Goal: Go to known website: Go to known website

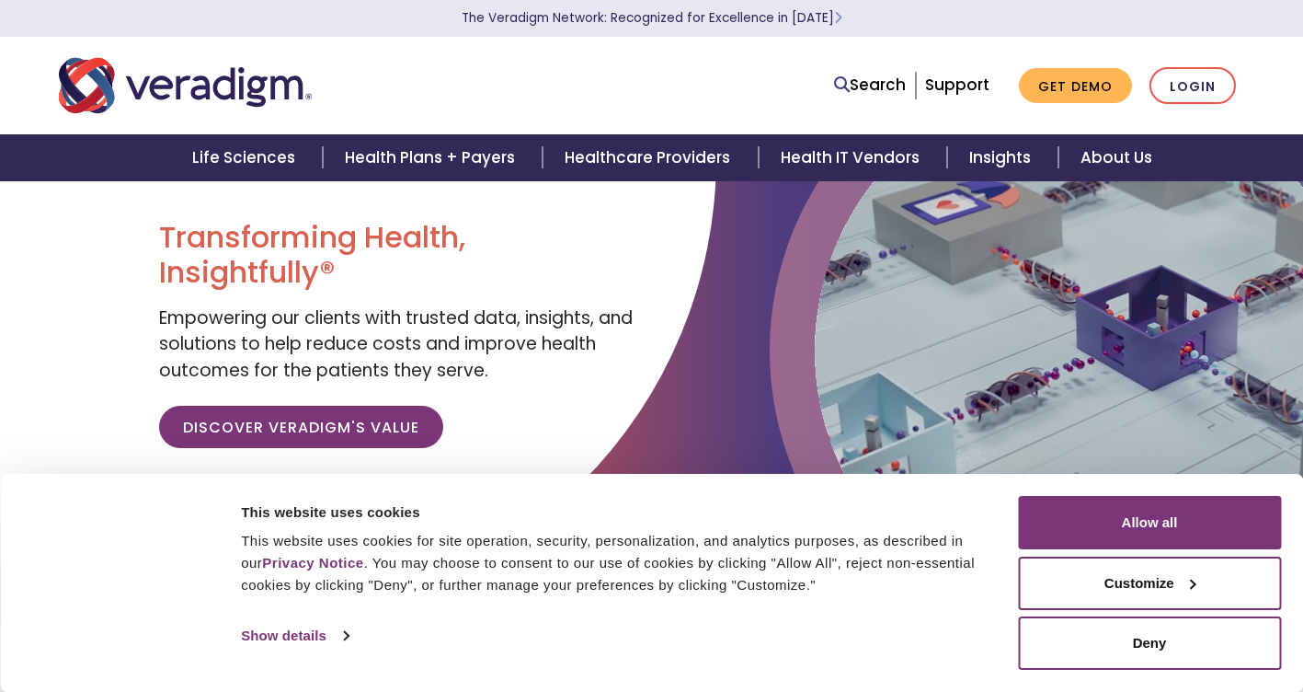
scroll to position [92, 0]
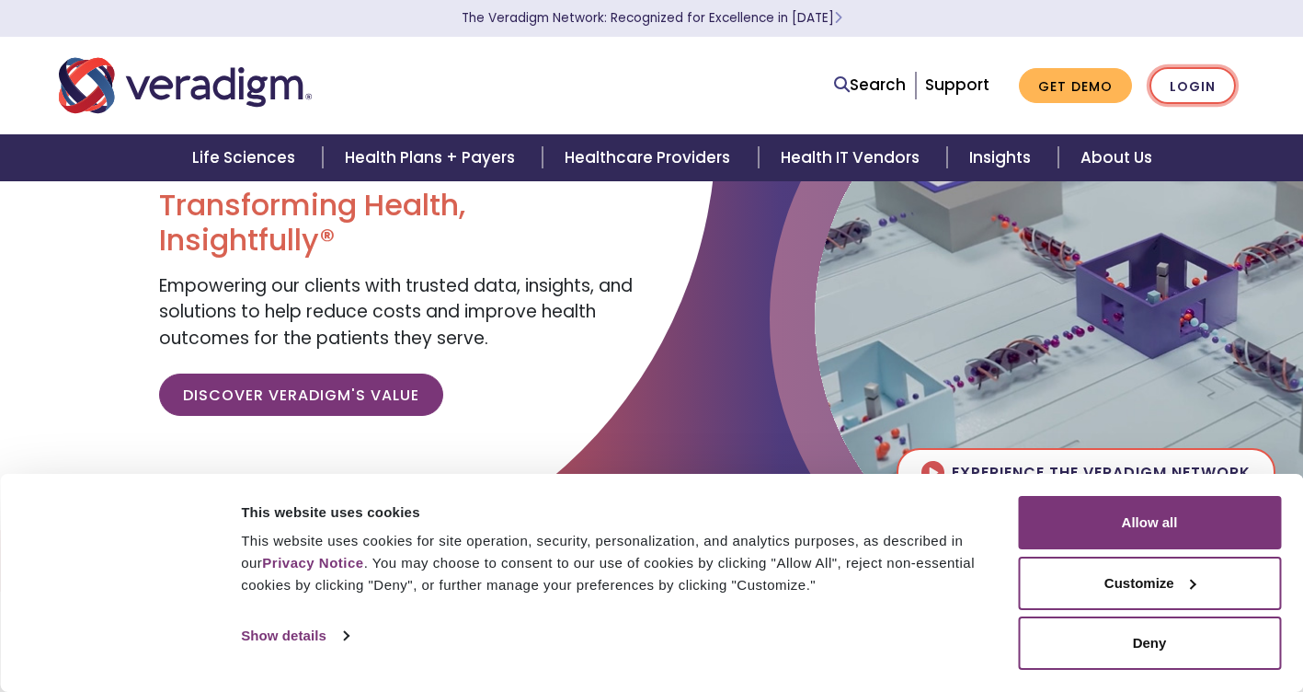
click at [1195, 97] on link "Login" at bounding box center [1193, 86] width 86 height 38
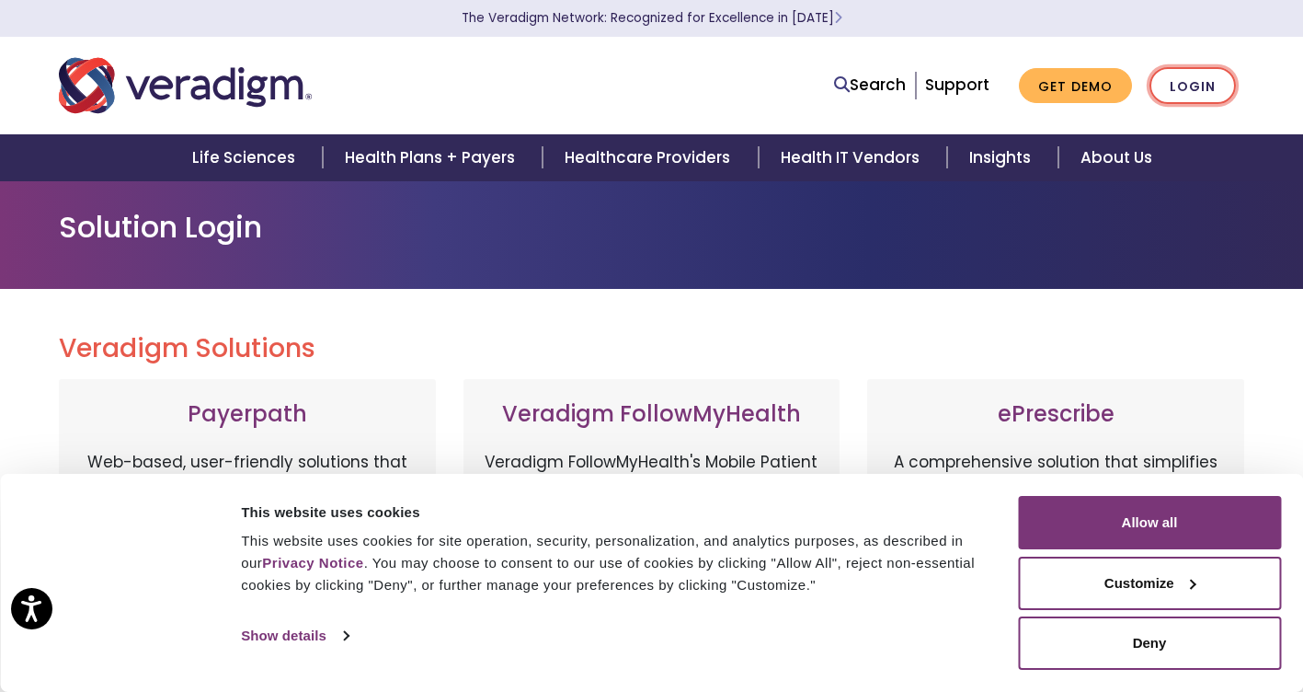
click at [1197, 90] on link "Login" at bounding box center [1193, 86] width 86 height 38
click at [1184, 631] on button "Deny" at bounding box center [1149, 642] width 263 height 53
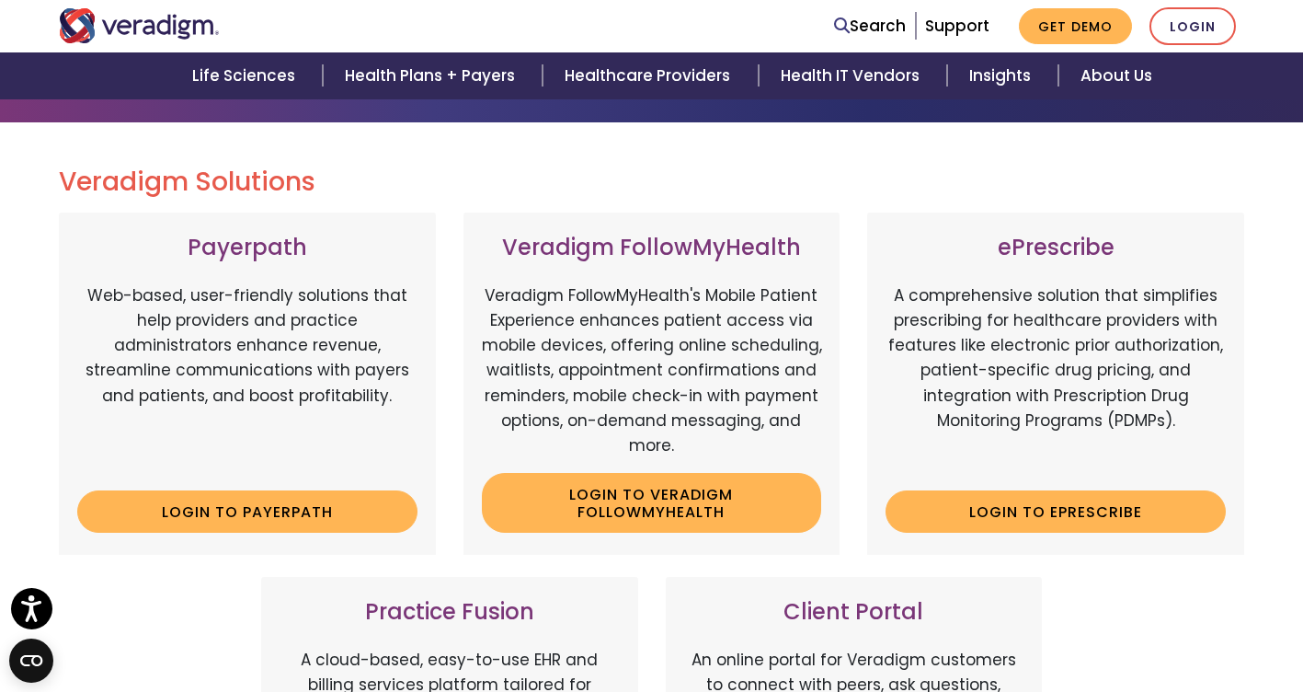
scroll to position [460, 0]
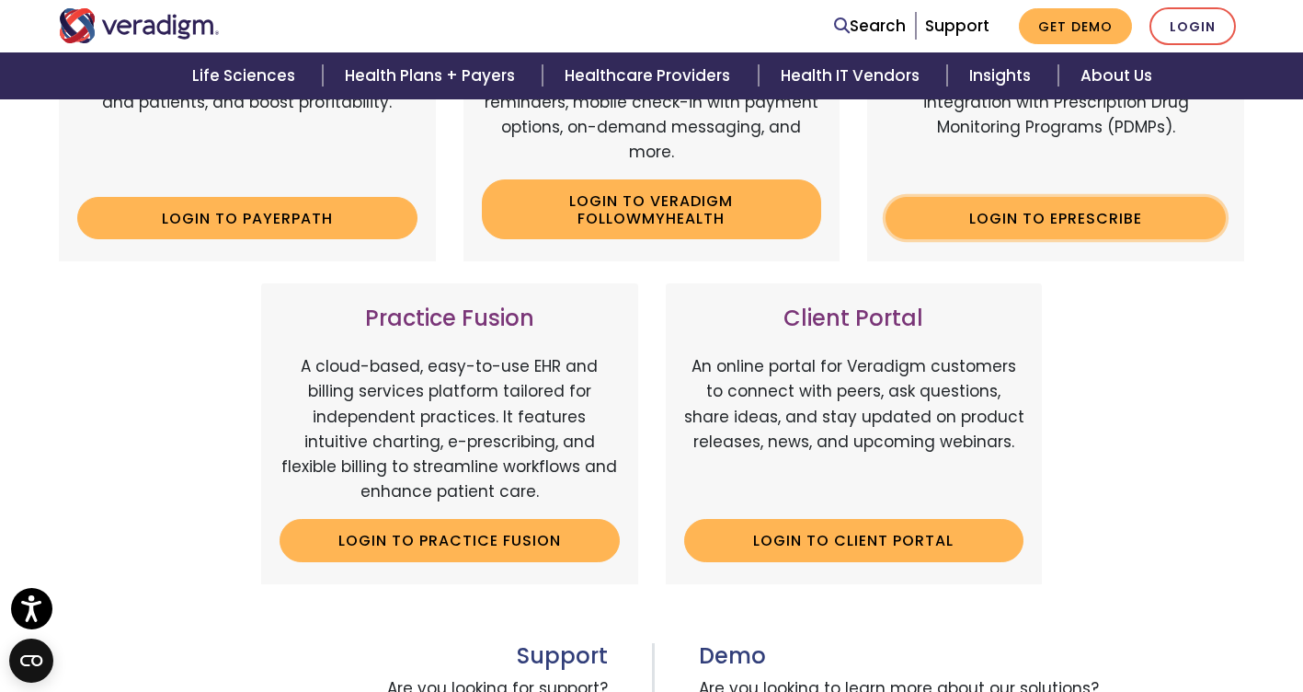
click at [1090, 217] on link "Login to ePrescribe" at bounding box center [1056, 218] width 340 height 42
